Goal: Task Accomplishment & Management: Manage account settings

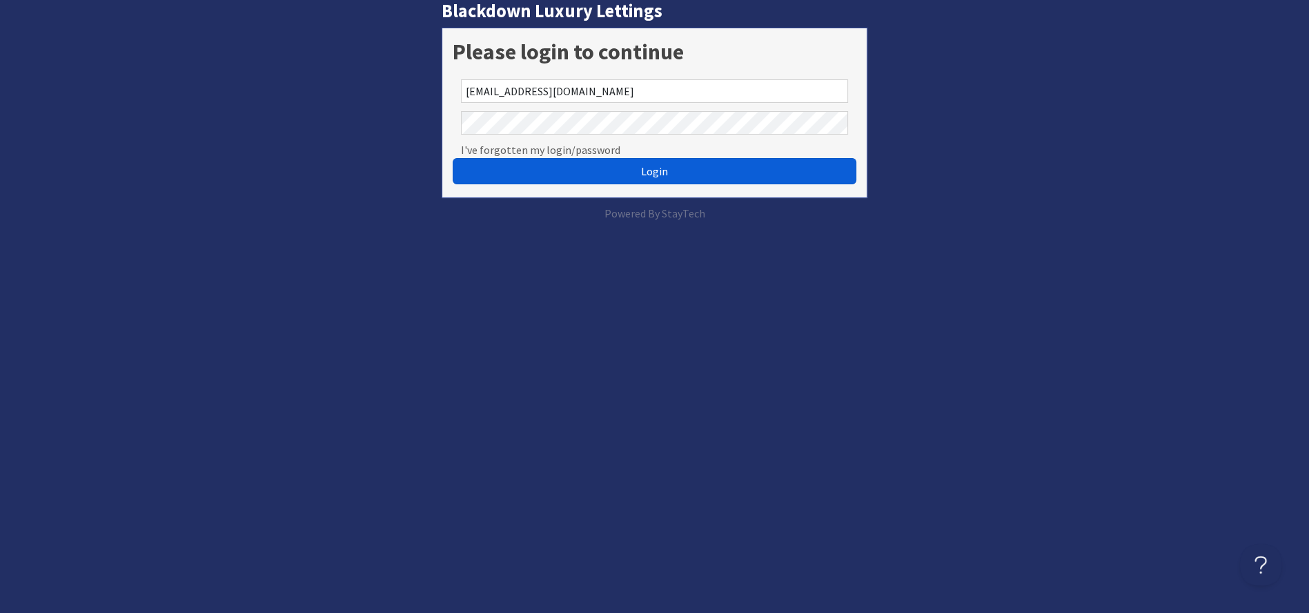
click at [668, 178] on button "Login" at bounding box center [654, 171] width 403 height 26
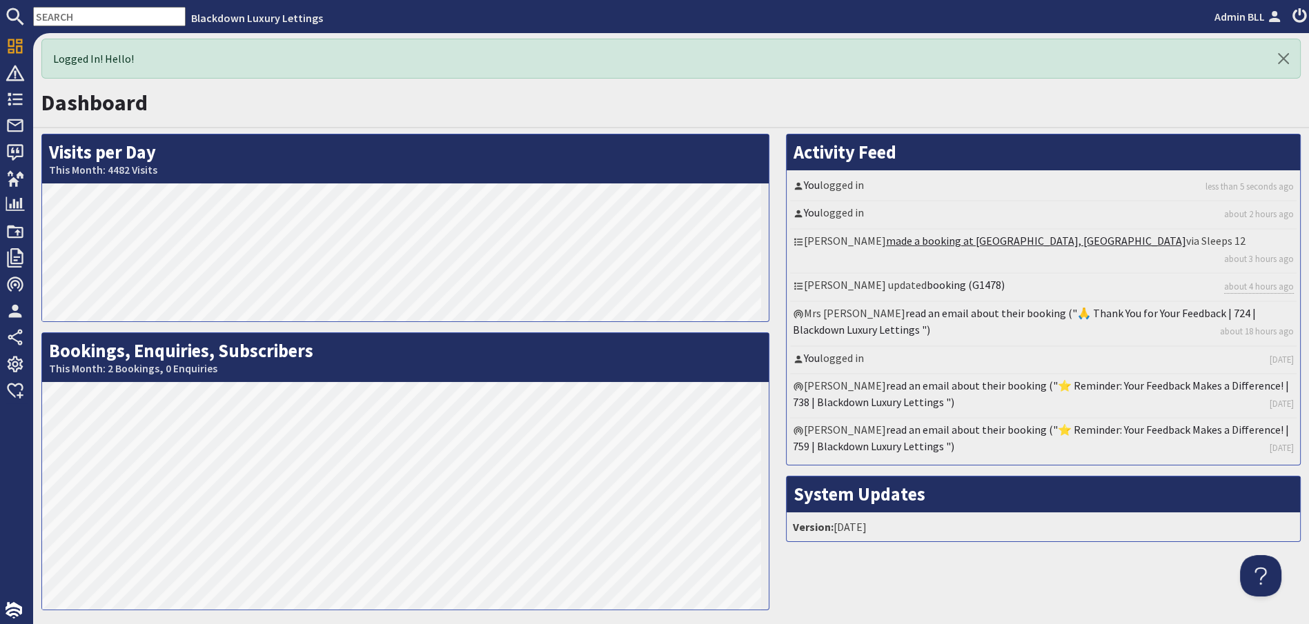
click at [947, 238] on link "made a booking at Herons Bank, Devon" at bounding box center [1036, 241] width 300 height 14
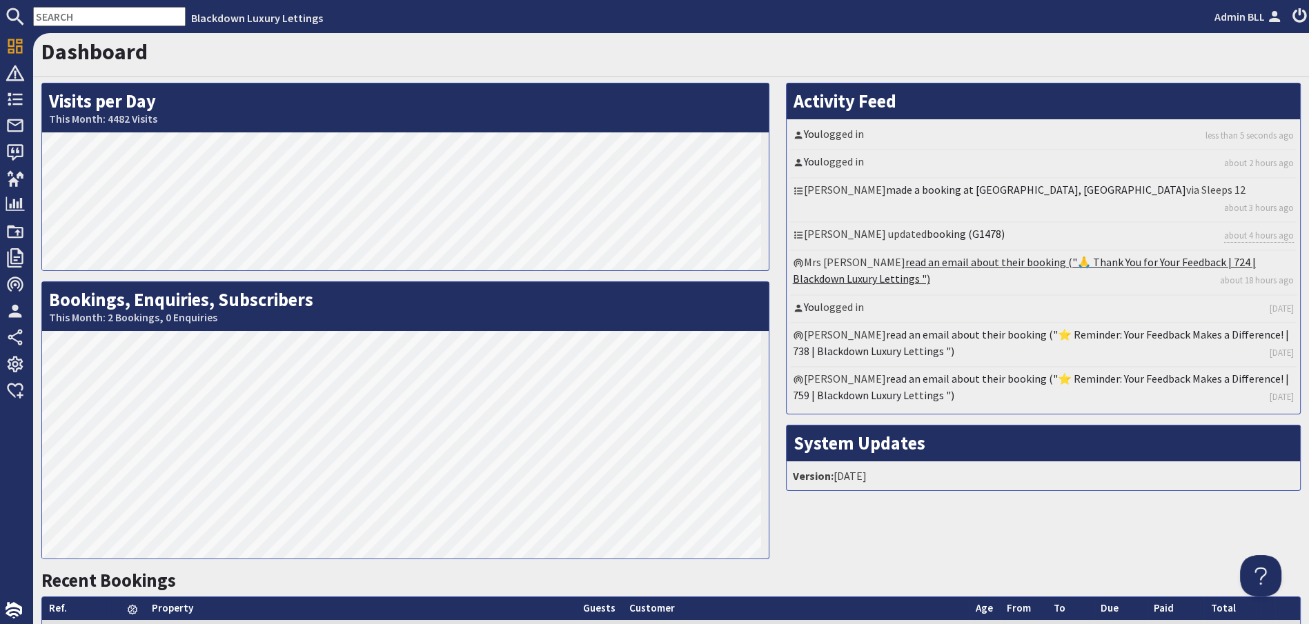
click at [905, 257] on link "read an email about their booking ("🙏 Thank You for Your Feedback | 724 | Black…" at bounding box center [1024, 270] width 463 height 30
click at [935, 227] on link "booking (G1478)" at bounding box center [966, 234] width 78 height 14
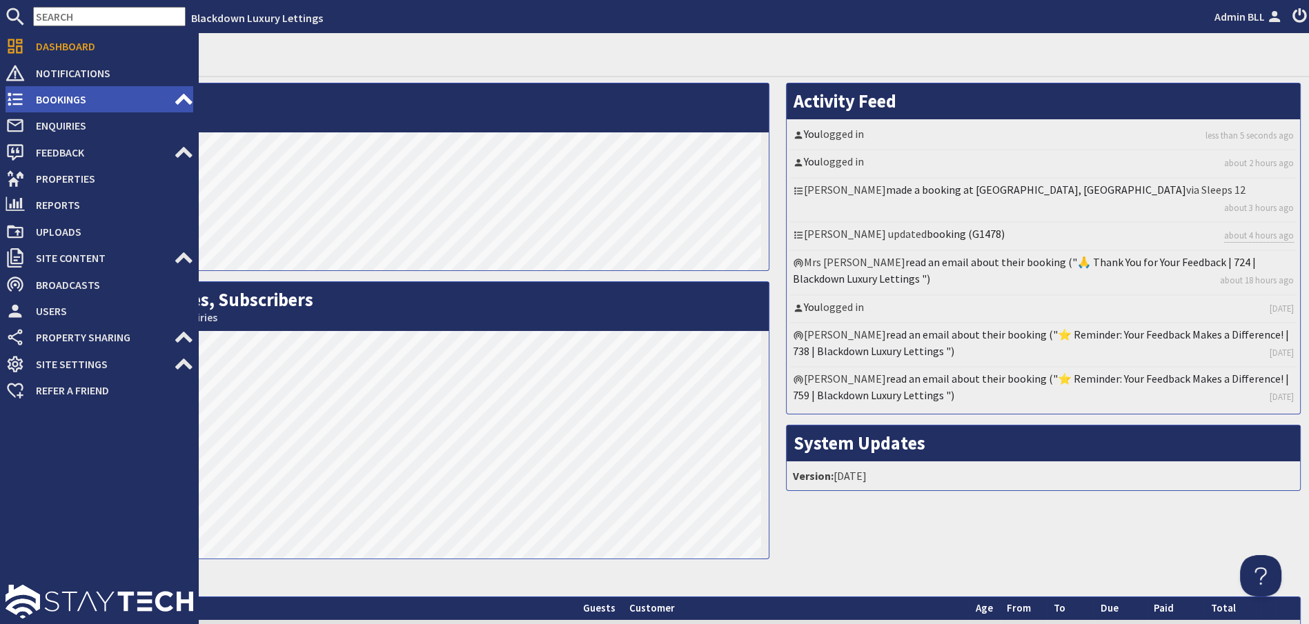
click at [77, 103] on span "Bookings" at bounding box center [99, 99] width 149 height 22
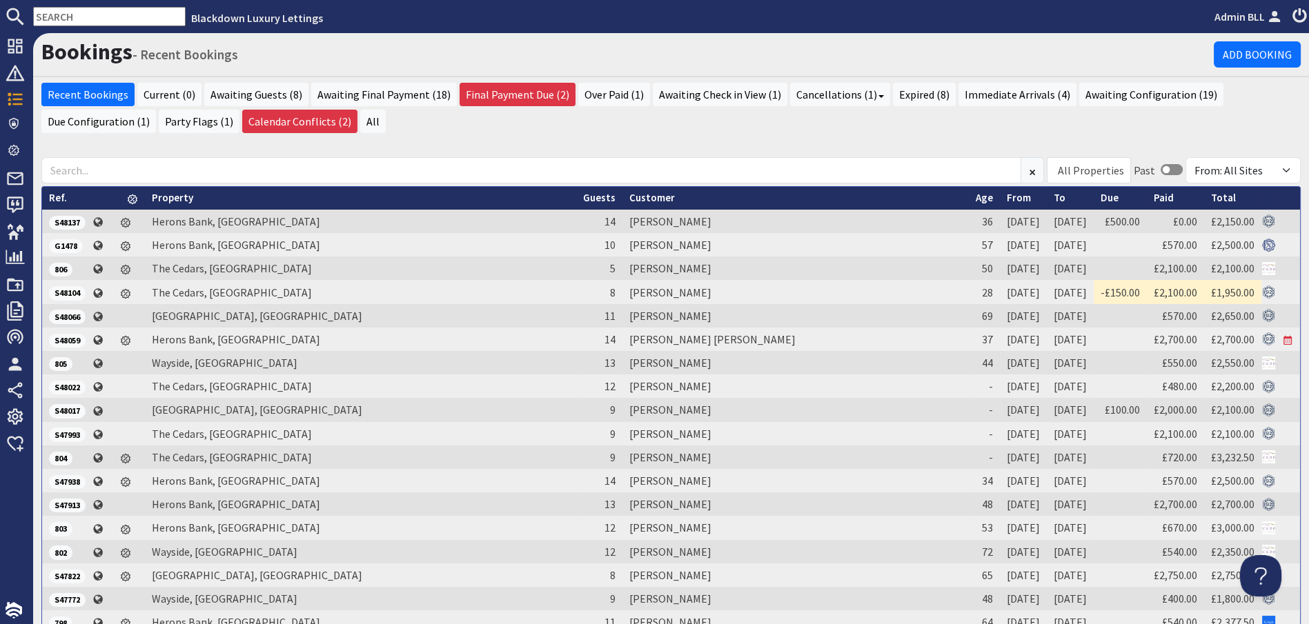
click at [130, 22] on input "text" at bounding box center [109, 16] width 152 height 19
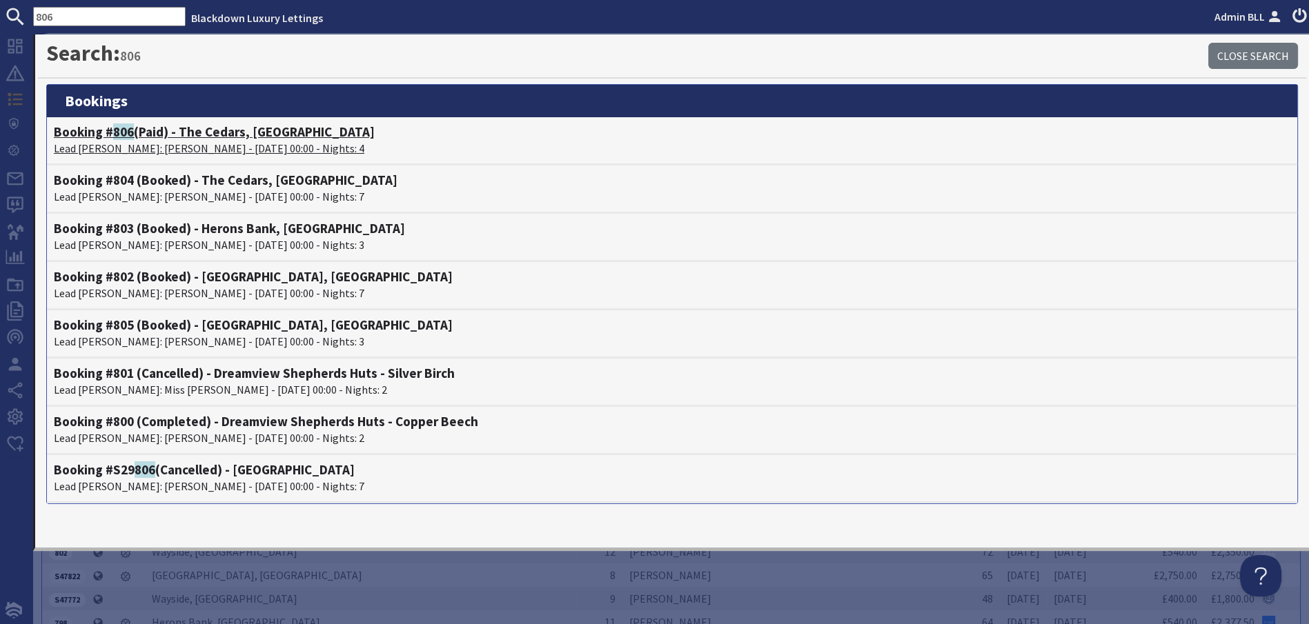
type input "806"
click at [221, 141] on p "Lead Booker: Ms Joanne Sims - 20/10/2025 00:00 - Nights: 4" at bounding box center [672, 148] width 1236 height 17
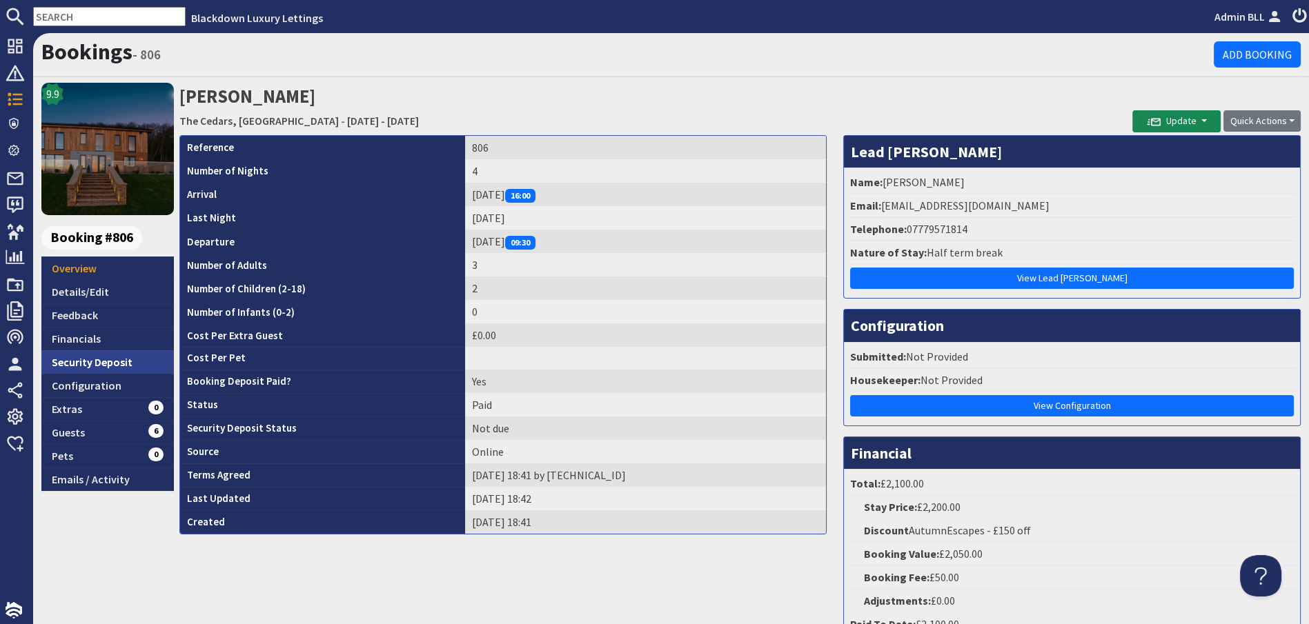
click at [119, 361] on link "Security Deposit" at bounding box center [107, 362] width 132 height 23
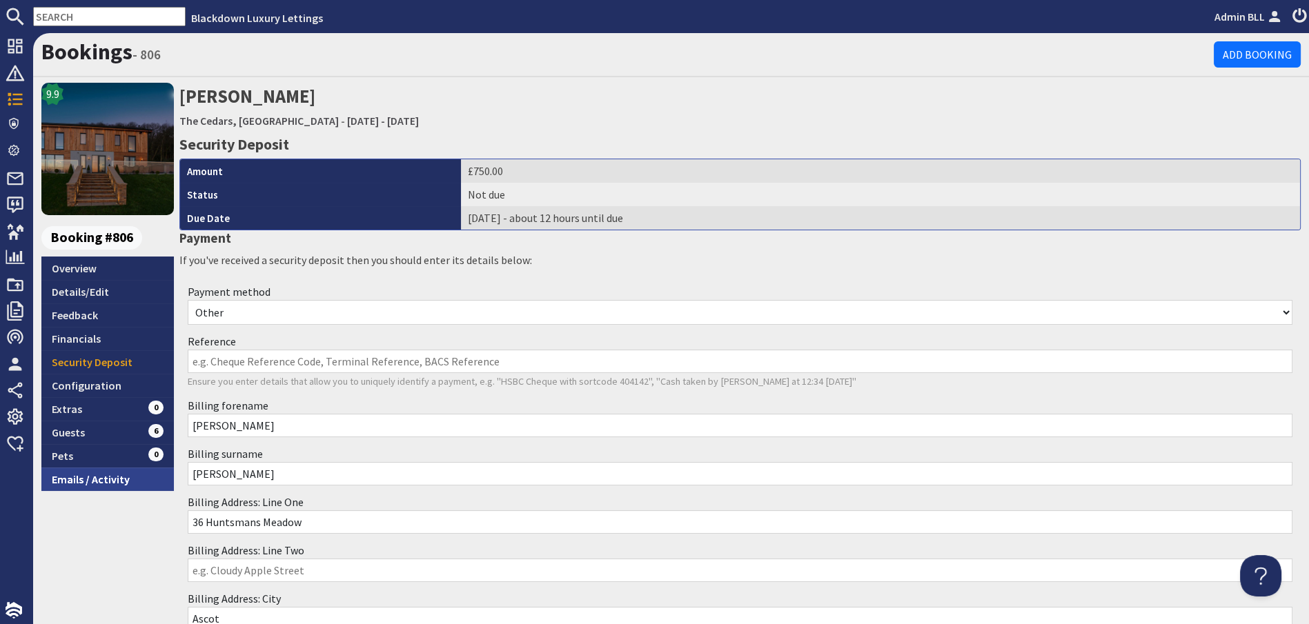
click at [146, 475] on link "Emails / Activity" at bounding box center [107, 479] width 132 height 23
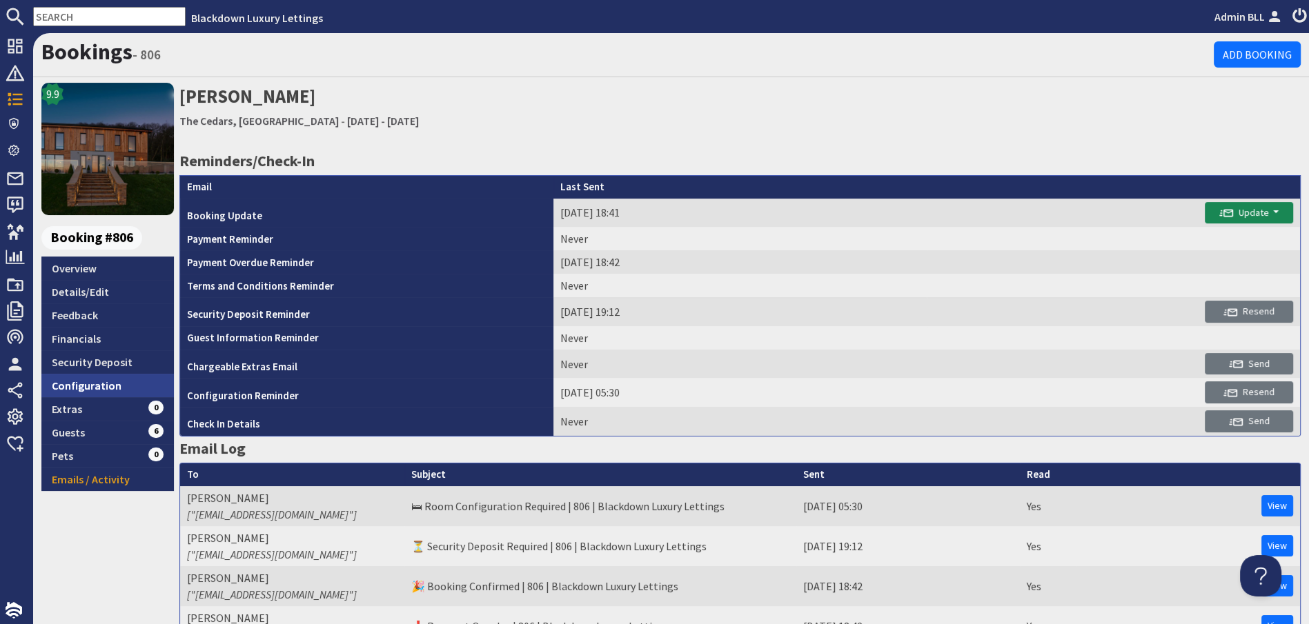
click at [116, 381] on link "Configuration" at bounding box center [107, 385] width 132 height 23
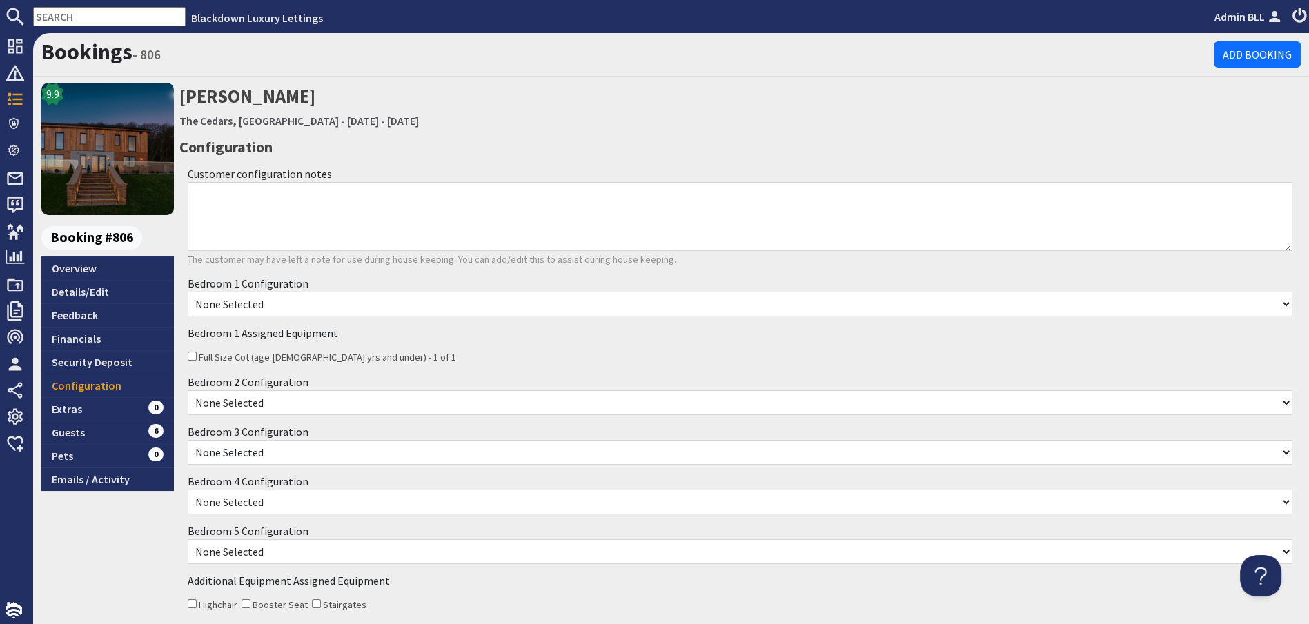
scroll to position [77, 0]
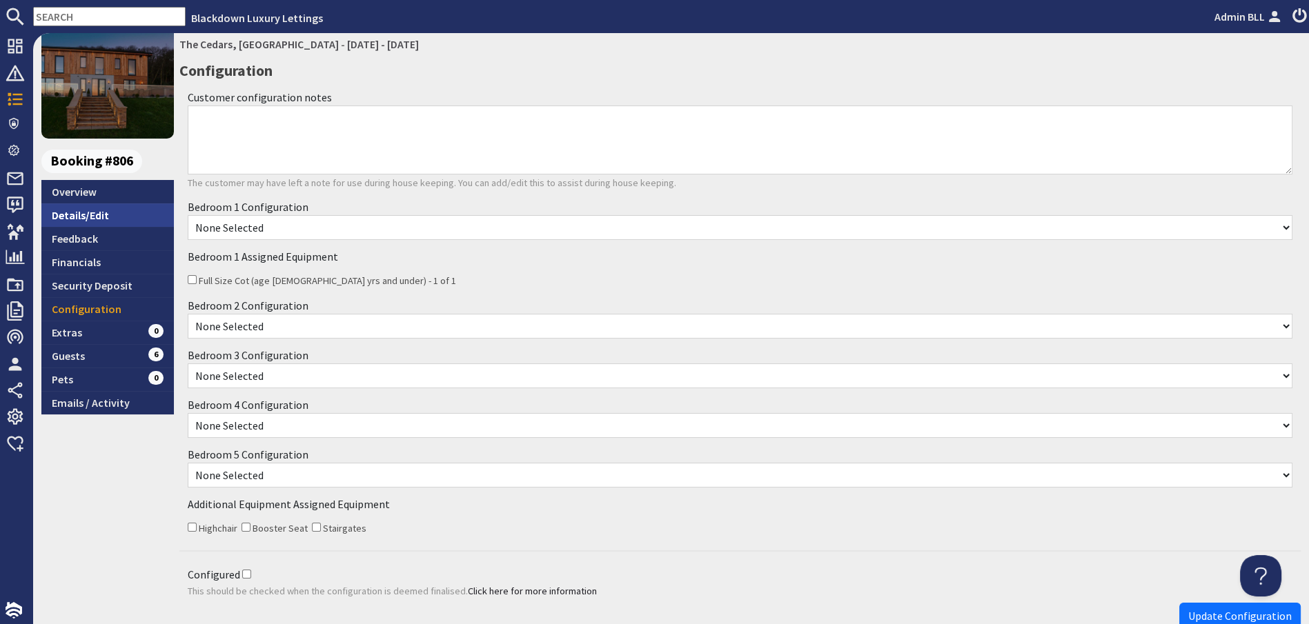
click at [126, 208] on link "Details/Edit" at bounding box center [107, 215] width 132 height 23
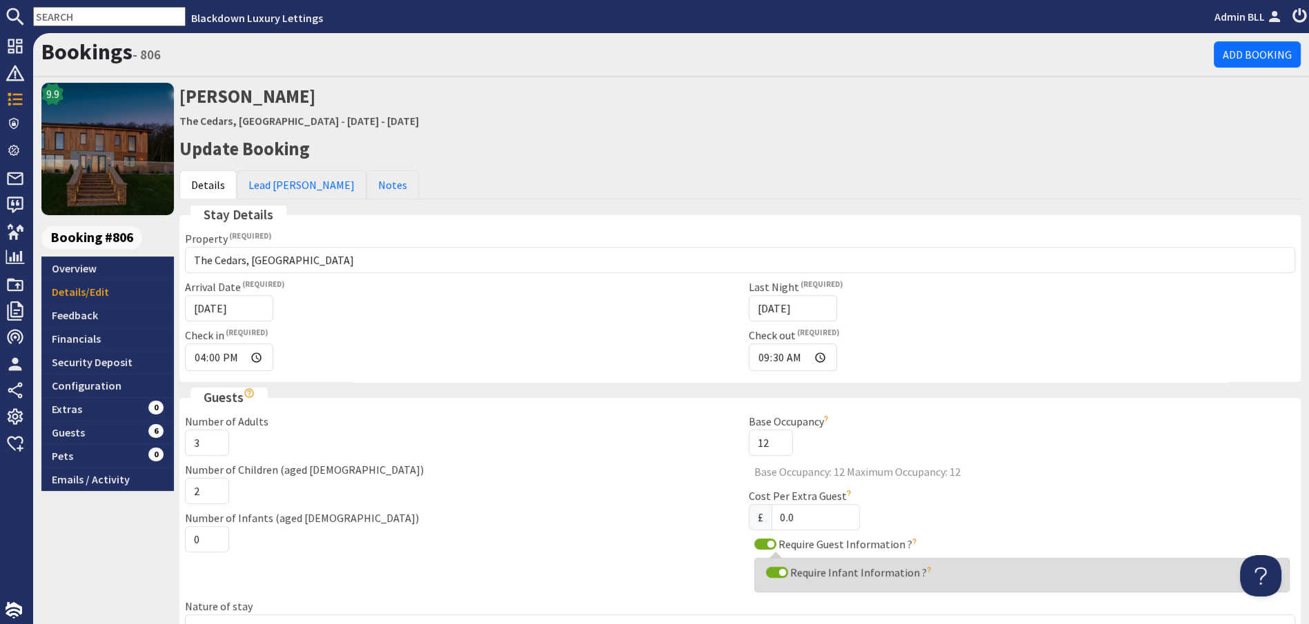
click at [123, 255] on div "Booking #806" at bounding box center [107, 241] width 132 height 30
click at [124, 262] on link "Overview" at bounding box center [107, 268] width 132 height 23
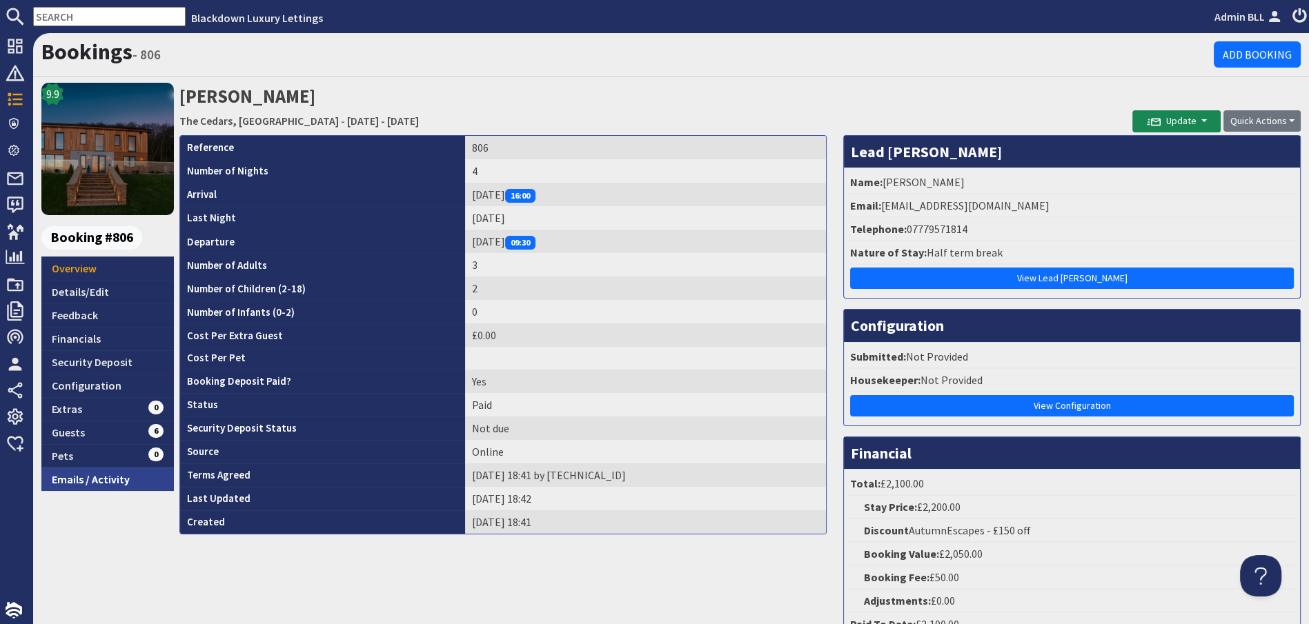
click at [112, 476] on link "Emails / Activity" at bounding box center [107, 479] width 132 height 23
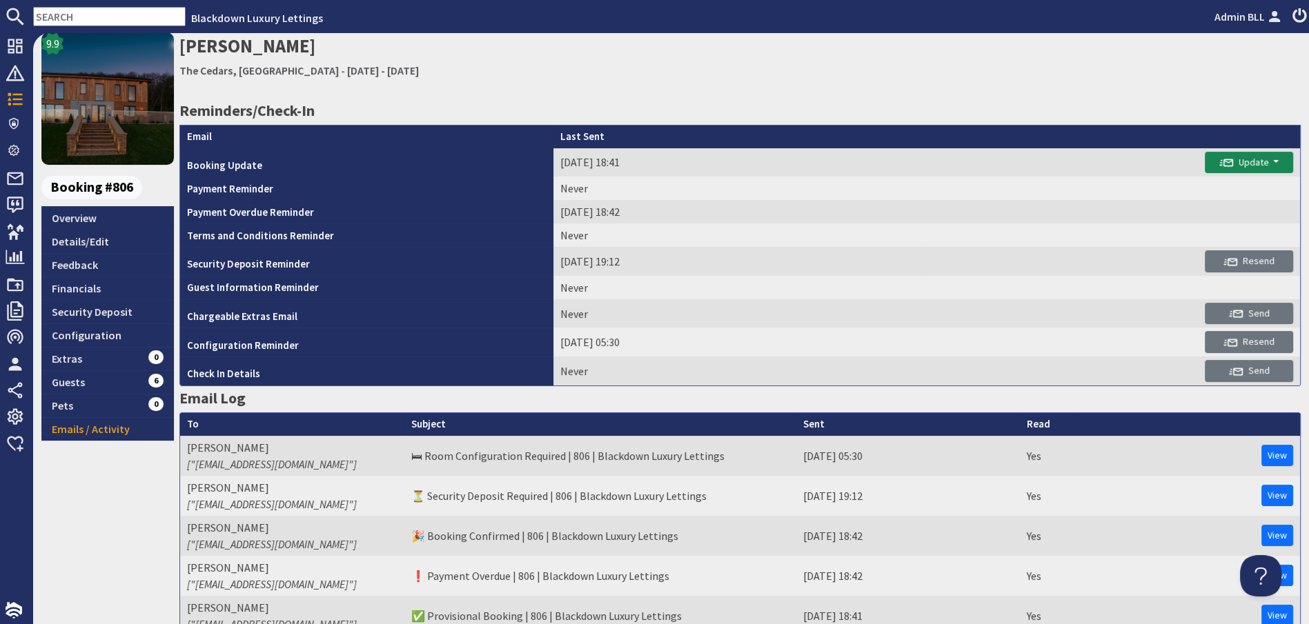
scroll to position [77, 0]
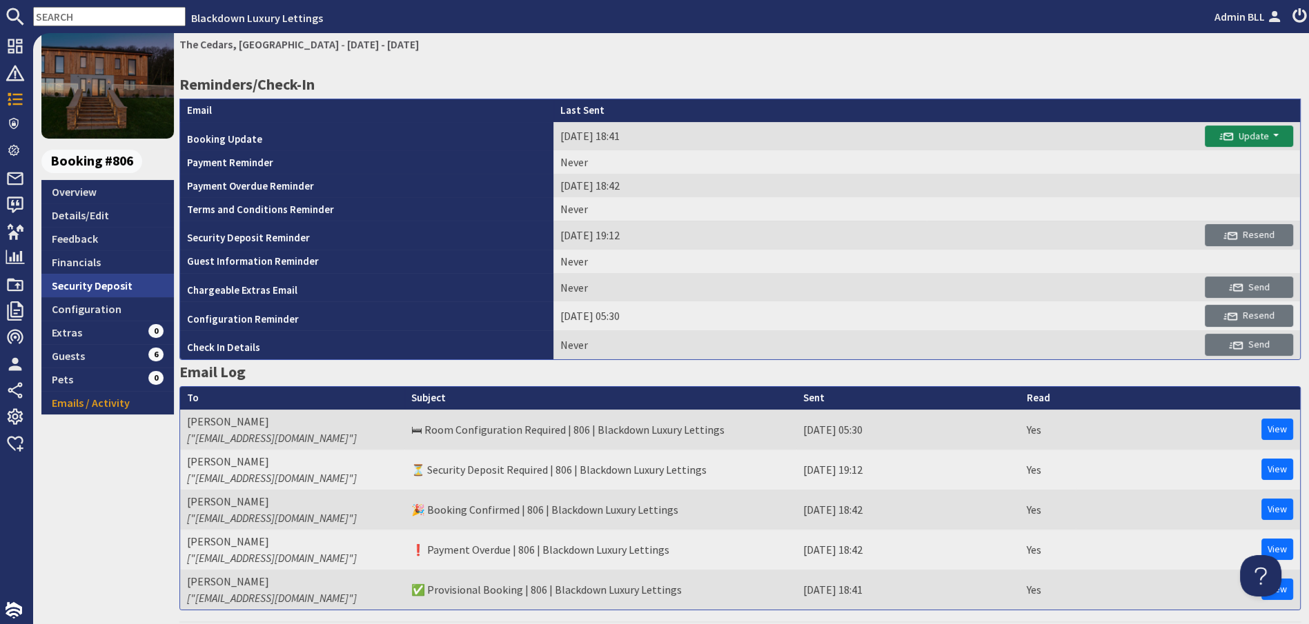
click at [106, 282] on link "Security Deposit" at bounding box center [107, 285] width 132 height 23
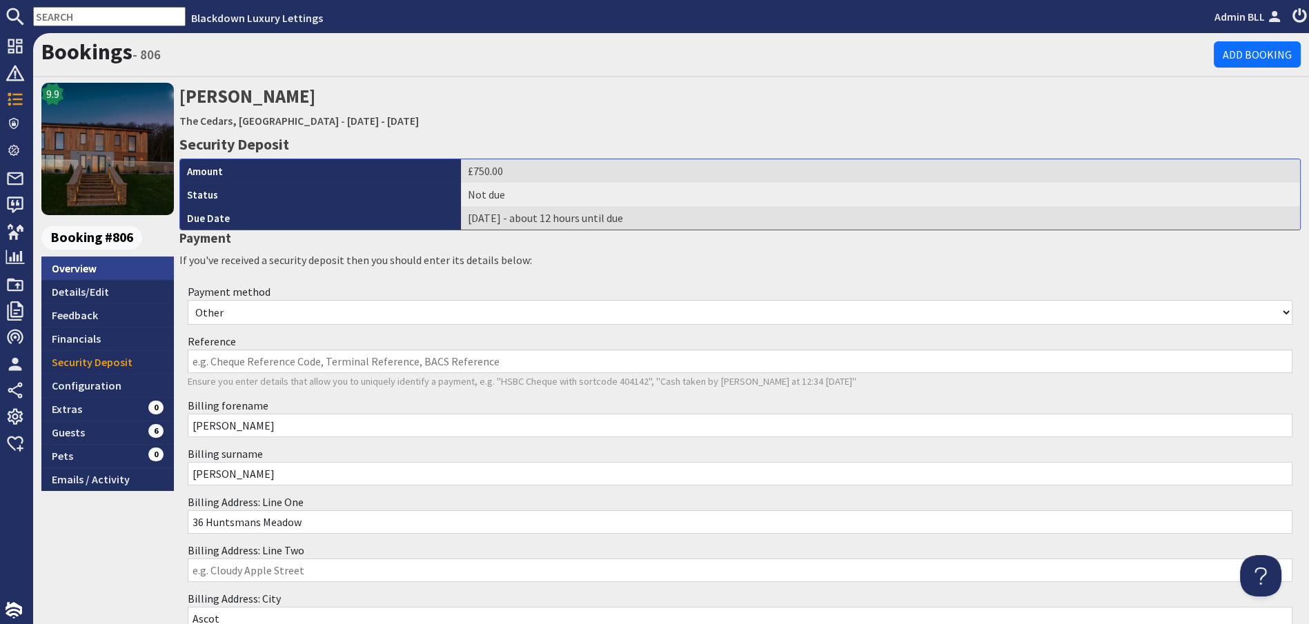
click at [96, 264] on link "Overview" at bounding box center [107, 268] width 132 height 23
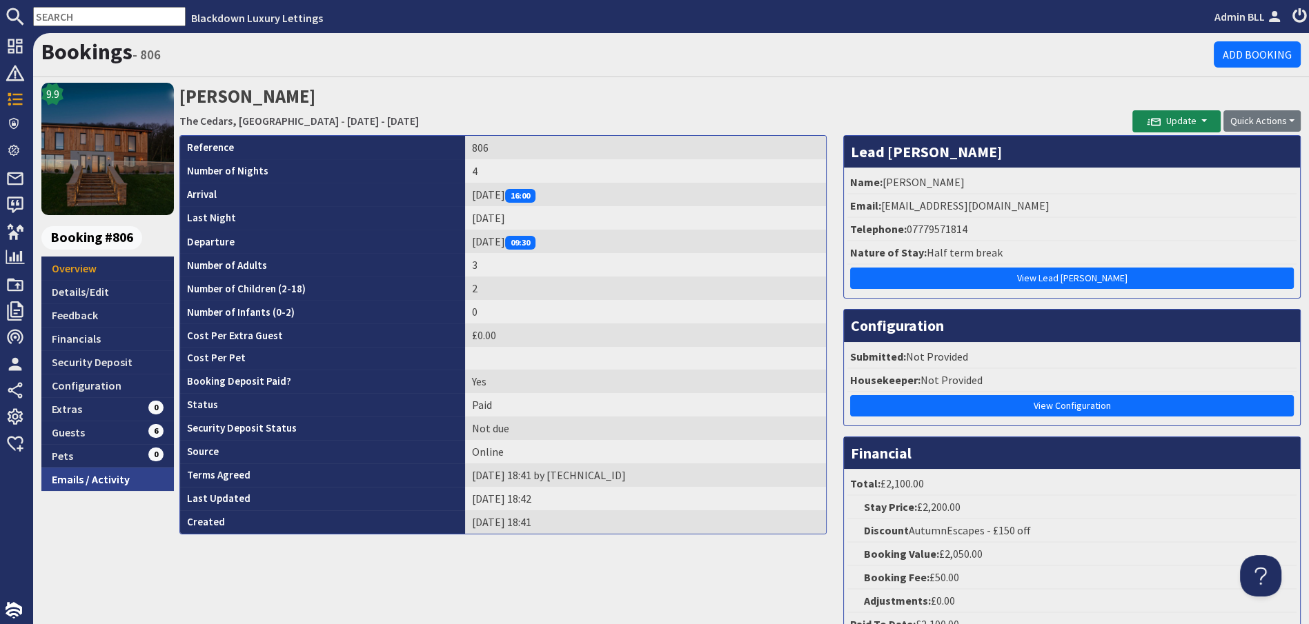
click at [129, 476] on link "Emails / Activity" at bounding box center [107, 479] width 132 height 23
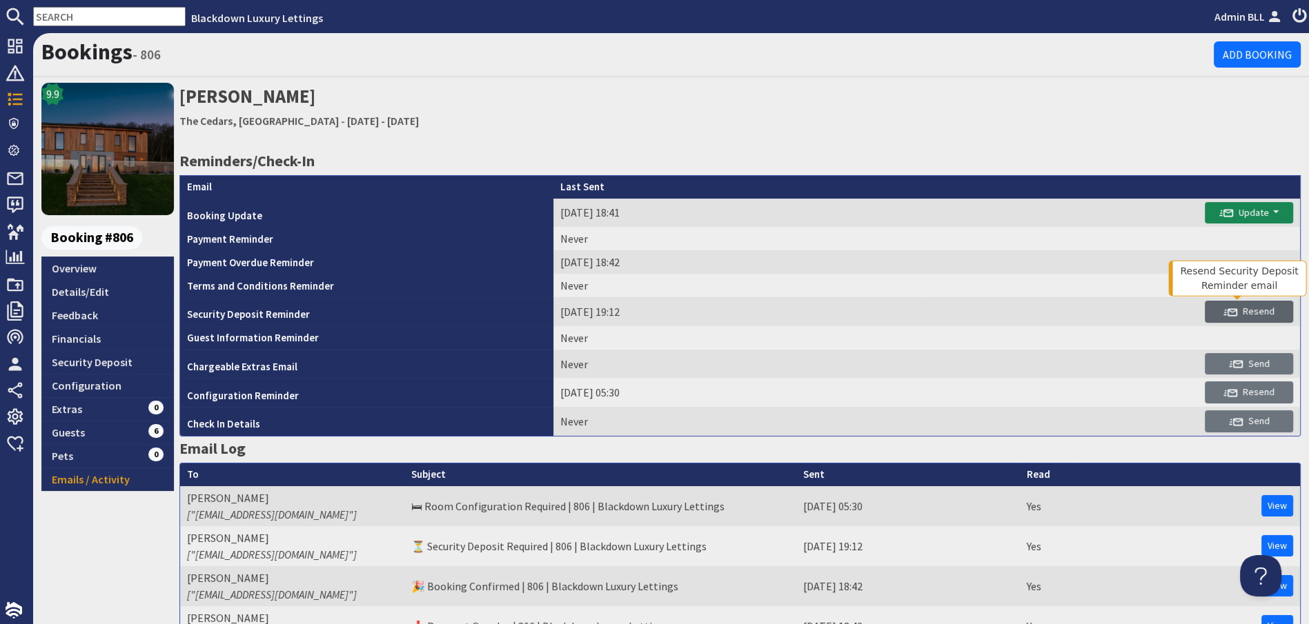
click at [1230, 317] on button "Resend" at bounding box center [1249, 312] width 88 height 22
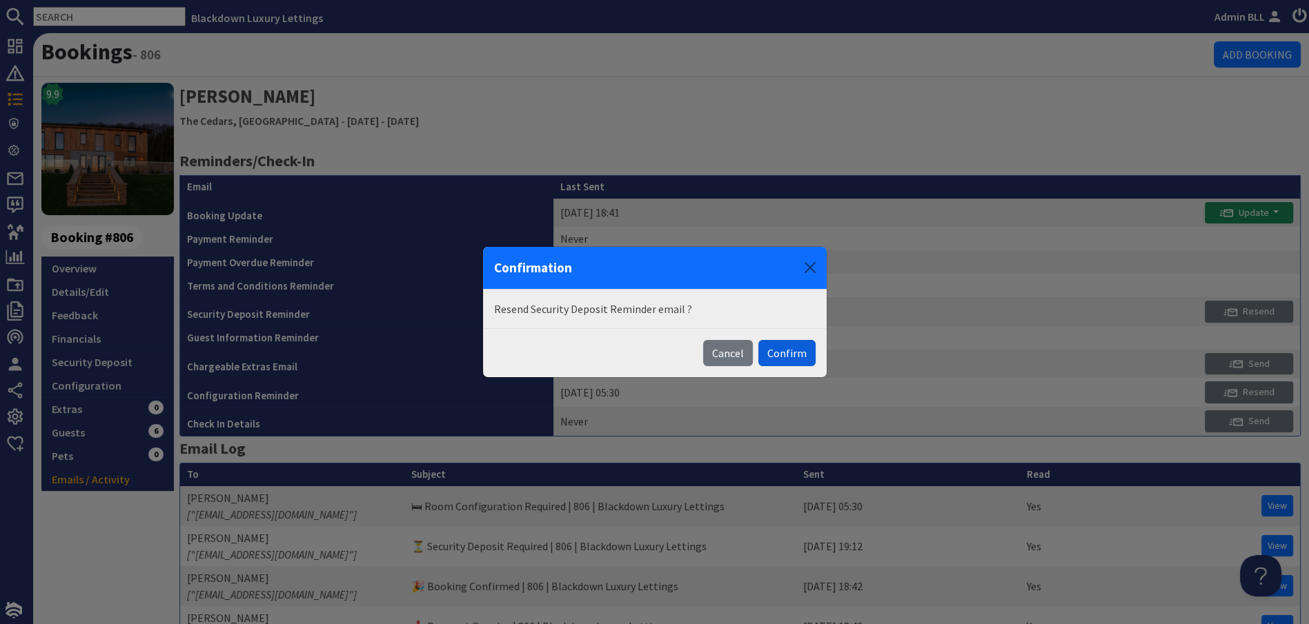
click at [797, 357] on button "Confirm" at bounding box center [786, 353] width 57 height 26
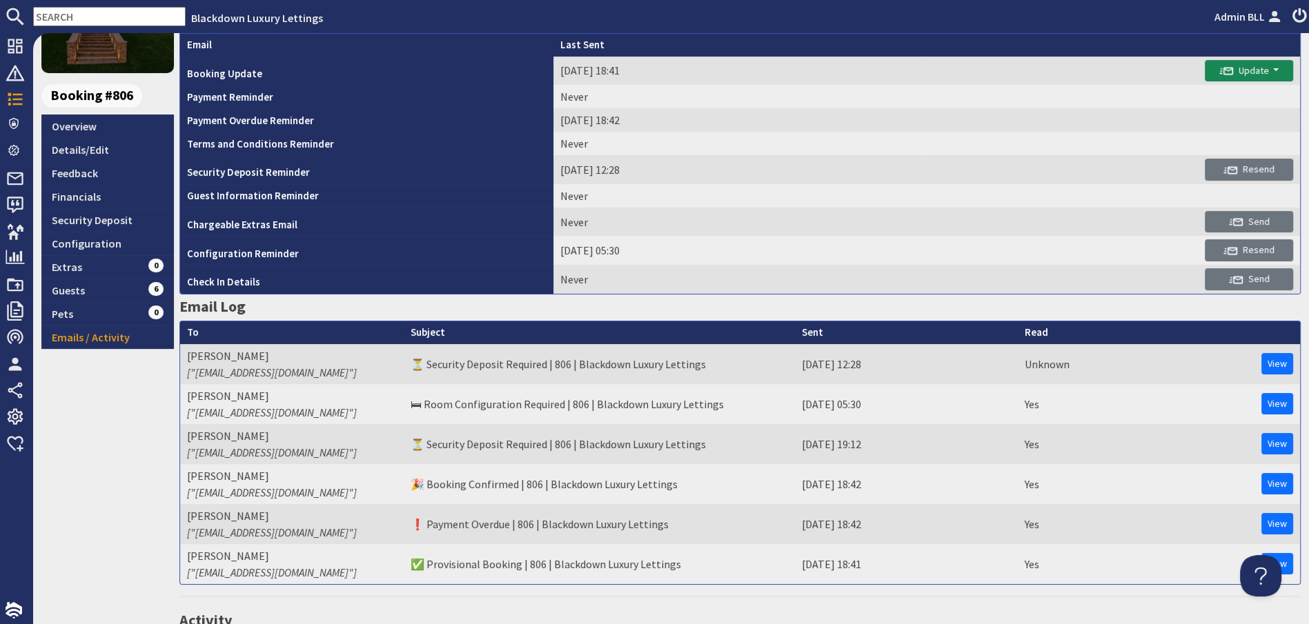
scroll to position [153, 0]
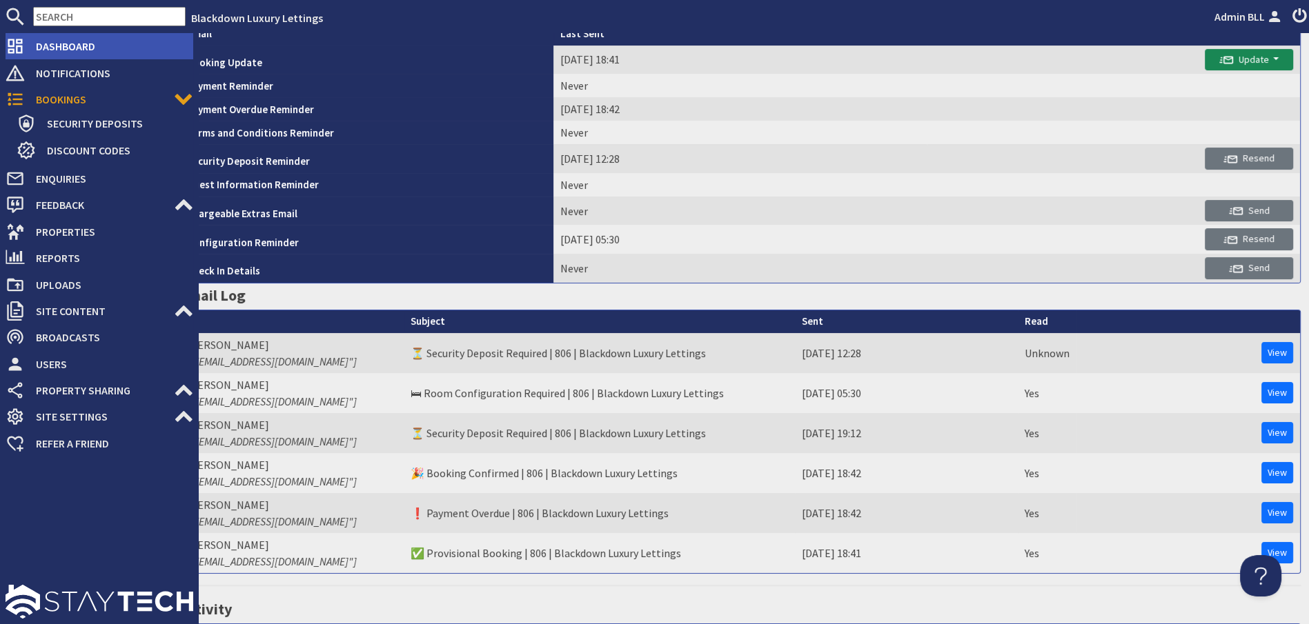
click at [45, 47] on span "Dashboard" at bounding box center [109, 46] width 168 height 22
